Goal: Task Accomplishment & Management: Manage account settings

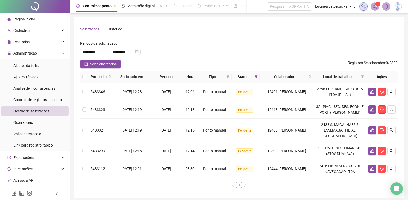
scroll to position [32, 0]
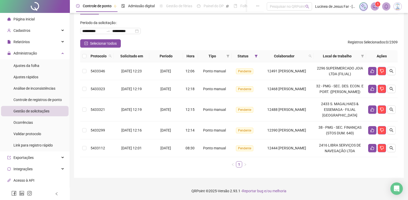
click at [24, 20] on span "Página inicial" at bounding box center [23, 19] width 21 height 4
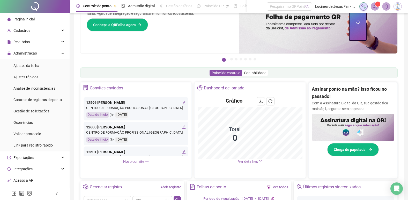
click at [27, 20] on span "Página inicial" at bounding box center [23, 19] width 21 height 4
click at [36, 112] on span "Gestão de solicitações" at bounding box center [31, 111] width 36 height 4
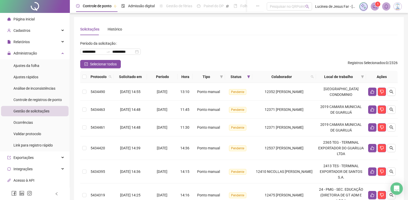
click at [27, 20] on span "Página inicial" at bounding box center [23, 19] width 21 height 4
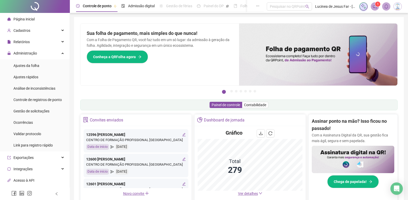
click at [251, 192] on span "Ver detalhes" at bounding box center [248, 194] width 20 height 4
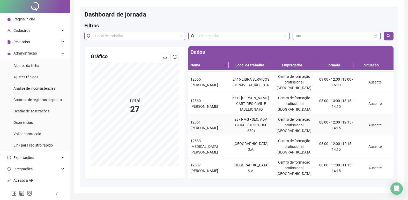
scroll to position [26, 0]
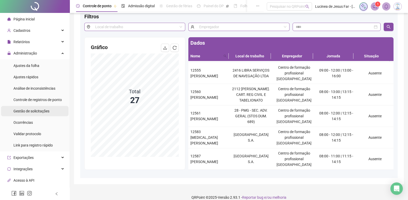
drag, startPoint x: 30, startPoint y: 112, endPoint x: 34, endPoint y: 110, distance: 4.6
click at [30, 112] on span "Gestão de solicitações" at bounding box center [31, 111] width 36 height 4
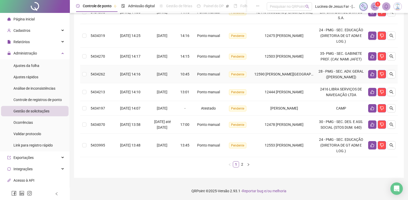
scroll to position [171, 0]
click at [242, 165] on link "2" at bounding box center [243, 165] width 6 height 6
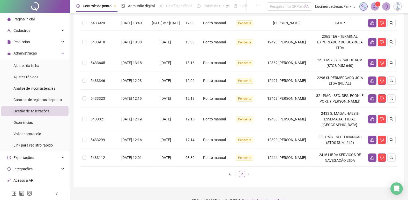
scroll to position [24, 0]
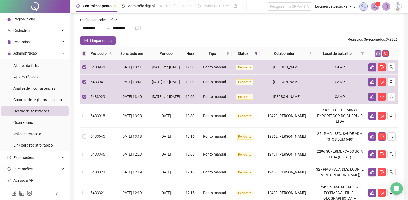
click at [377, 53] on icon "like" at bounding box center [379, 54] width 4 height 4
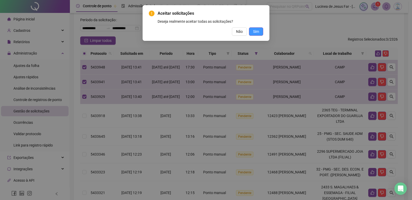
click at [260, 32] on button "Sim" at bounding box center [256, 31] width 14 height 8
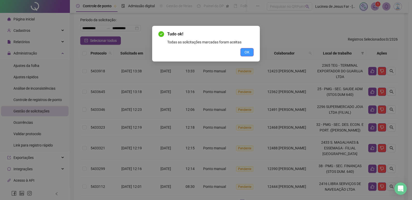
click at [250, 51] on button "OK" at bounding box center [247, 52] width 13 height 8
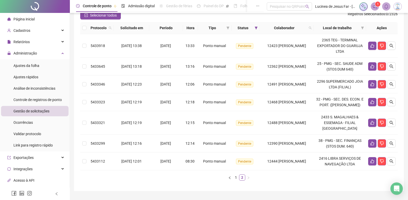
scroll to position [74, 0]
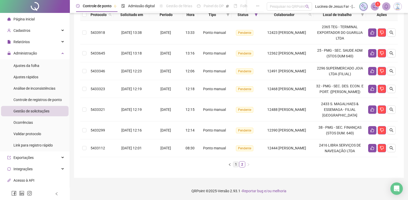
click at [235, 164] on link "1" at bounding box center [236, 165] width 6 height 6
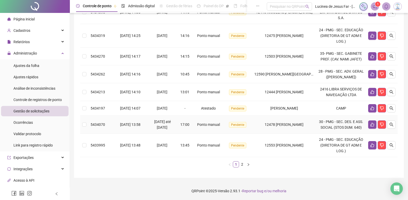
scroll to position [171, 0]
